Goal: Task Accomplishment & Management: Use online tool/utility

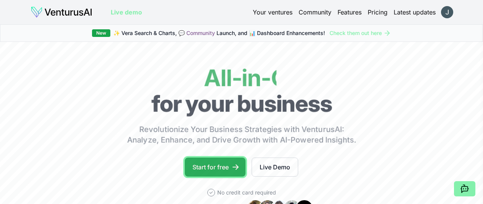
click at [208, 175] on link "Start for free" at bounding box center [215, 167] width 61 height 19
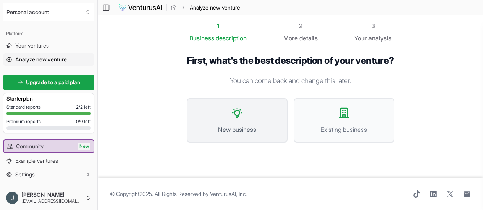
click at [251, 125] on button "New business" at bounding box center [237, 120] width 101 height 44
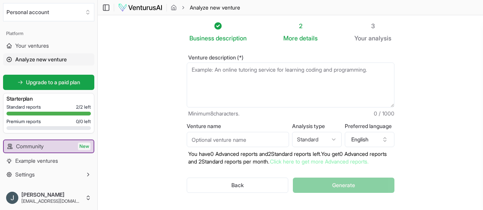
click at [223, 69] on textarea "Venture description (*)" at bounding box center [291, 85] width 208 height 45
paste textarea "Story Bell – Business Summary Concept: Story Bell is a children’s storytelling …"
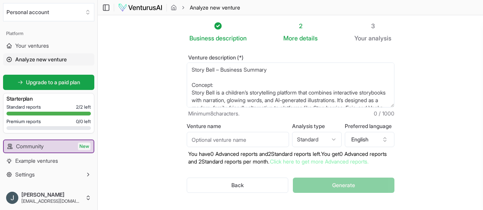
scroll to position [210, 0]
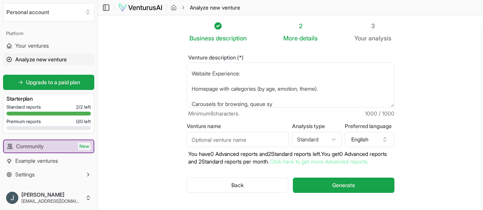
type textarea "Story Bell – Business Summary Concept: Story Bell is a children’s storytelling …"
click at [241, 138] on input "Venture name" at bounding box center [238, 139] width 102 height 15
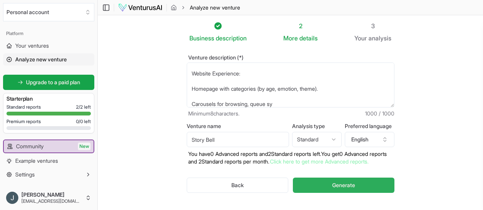
type input "Story Bell"
click at [339, 190] on button "Generate" at bounding box center [343, 185] width 101 height 15
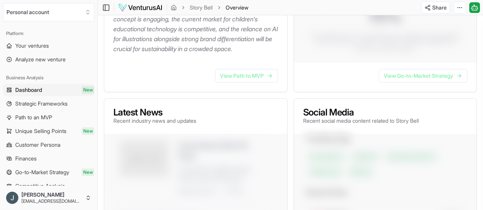
scroll to position [179, 0]
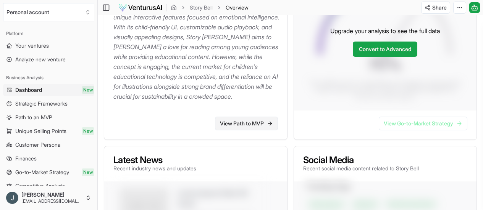
click at [240, 130] on link "View Path to MVP" at bounding box center [246, 124] width 63 height 14
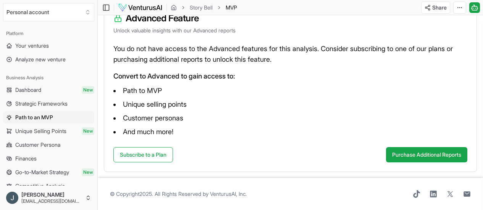
scroll to position [98, 0]
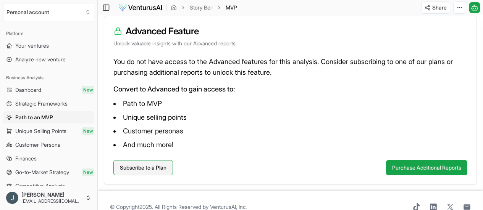
click at [167, 174] on link "Subscribe to a Plan" at bounding box center [143, 167] width 60 height 15
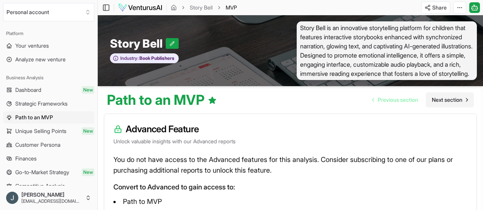
click at [442, 106] on link "Next section" at bounding box center [449, 99] width 48 height 15
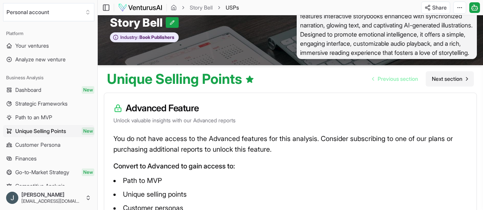
scroll to position [12, 0]
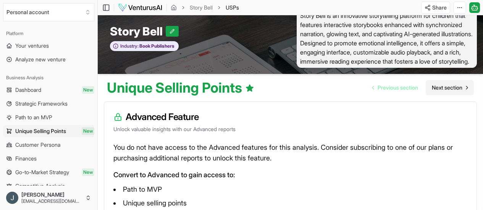
click at [439, 87] on span "Next section" at bounding box center [446, 88] width 31 height 8
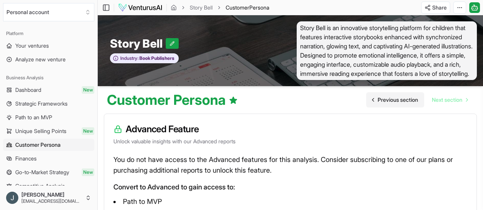
click at [390, 100] on span "Previous section" at bounding box center [397, 100] width 40 height 8
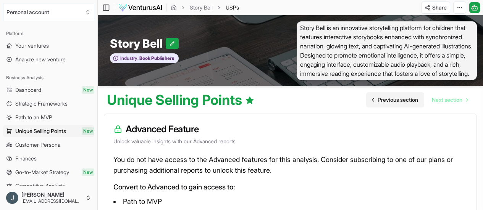
click at [388, 100] on span "Previous section" at bounding box center [397, 100] width 40 height 8
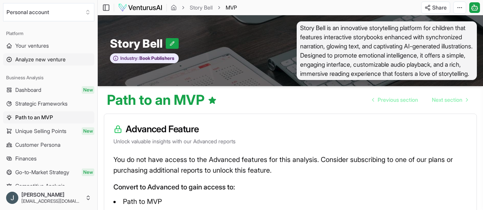
click at [50, 56] on span "Analyze new venture" at bounding box center [40, 60] width 50 height 8
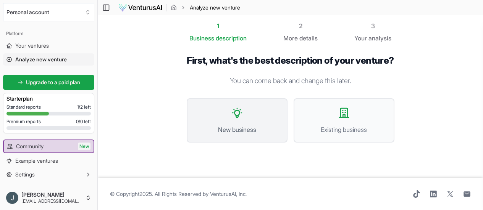
click at [202, 120] on button "New business" at bounding box center [237, 120] width 101 height 44
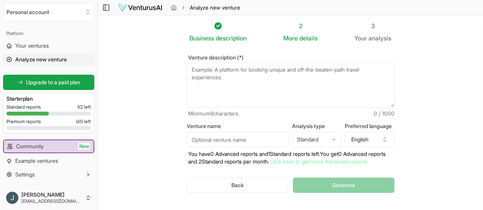
click at [223, 87] on textarea "Venture description (*)" at bounding box center [291, 85] width 208 height 45
paste textarea "Story Bell – Business Summary Concept: Story Bell is a children’s storytelling …"
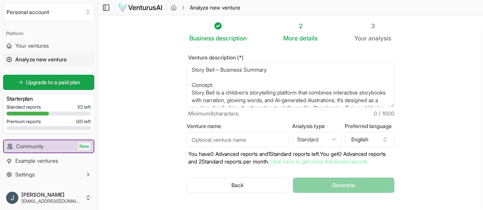
scroll to position [210, 0]
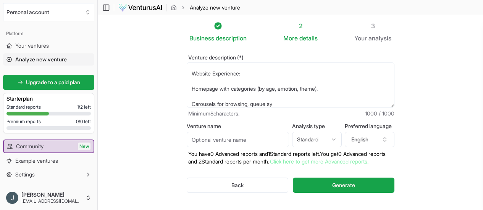
type textarea "Story Bell – Business Summary Concept: Story Bell is a children’s storytelling …"
click at [203, 134] on input "Venture name" at bounding box center [238, 139] width 102 height 15
type input "Story Bell"
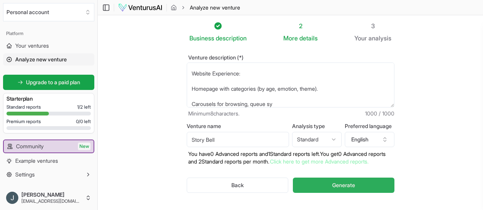
click at [325, 186] on button "Generate" at bounding box center [343, 185] width 101 height 15
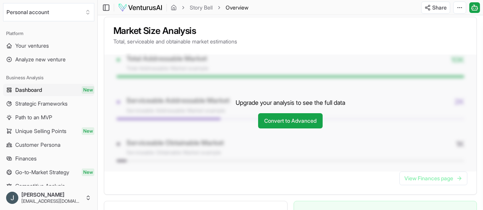
scroll to position [573, 0]
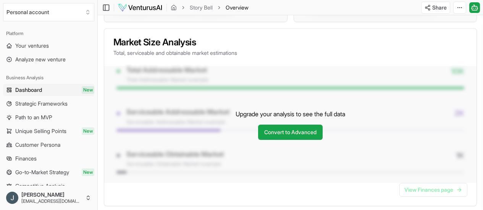
drag, startPoint x: 482, startPoint y: 140, endPoint x: 488, endPoint y: 159, distance: 20.3
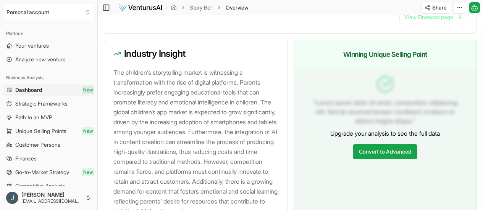
scroll to position [746, 0]
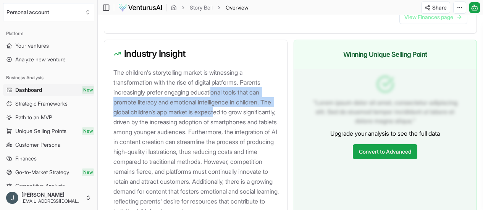
drag, startPoint x: 229, startPoint y: 100, endPoint x: 233, endPoint y: 111, distance: 11.3
click at [233, 111] on p "The children's storytelling market is witnessing a transformation with the rise…" at bounding box center [196, 142] width 167 height 149
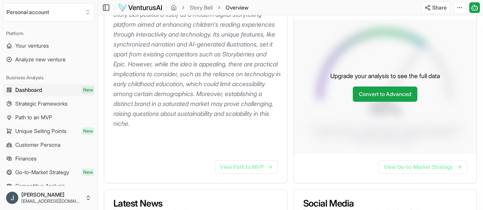
scroll to position [106, 0]
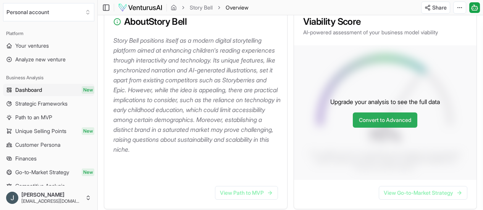
click at [386, 119] on link "Convert to Advanced" at bounding box center [385, 120] width 64 height 15
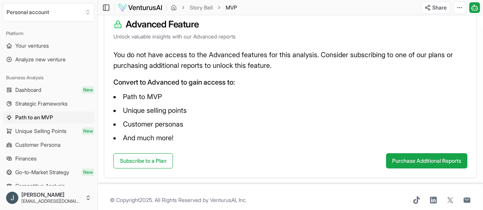
scroll to position [118, 0]
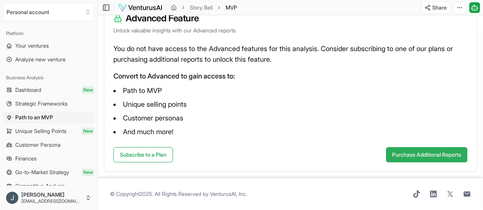
click at [428, 153] on button "Purchase Additional Reports" at bounding box center [426, 154] width 81 height 15
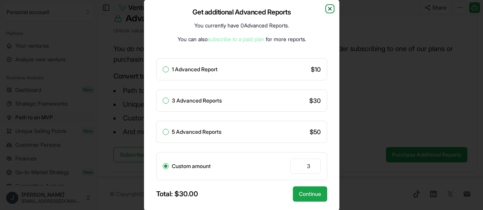
click at [327, 8] on icon "button" at bounding box center [330, 9] width 6 height 6
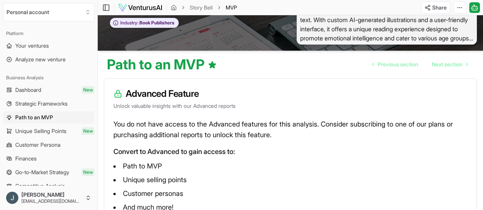
scroll to position [0, 0]
